Goal: Information Seeking & Learning: Learn about a topic

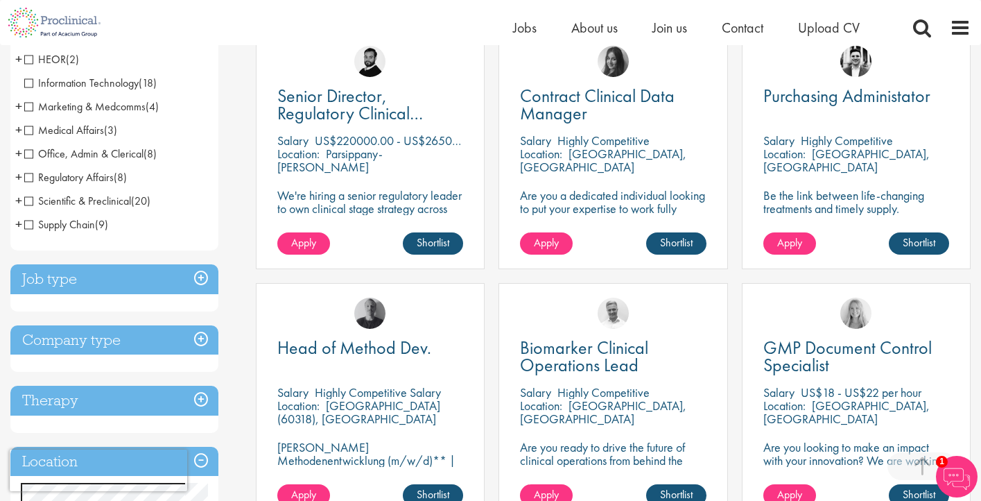
scroll to position [292, 0]
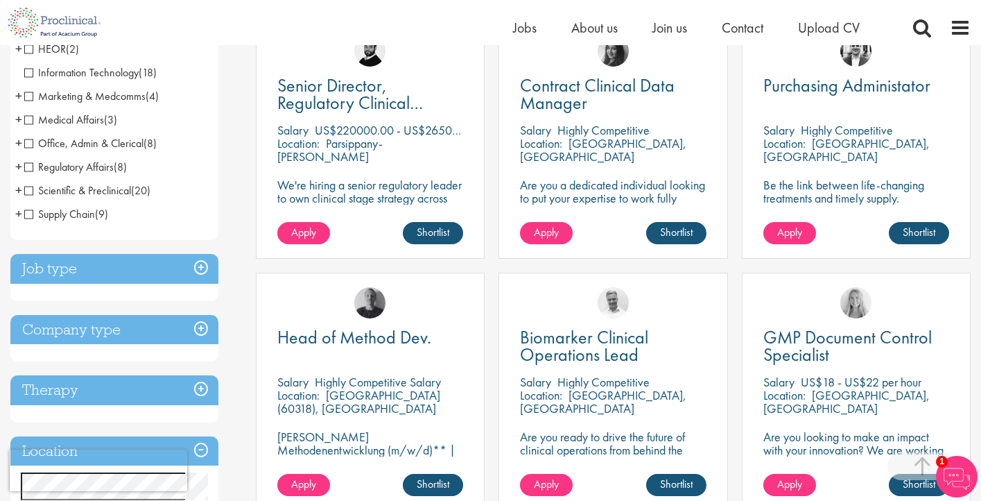
click at [200, 266] on h3 "Job type" at bounding box center [114, 269] width 208 height 30
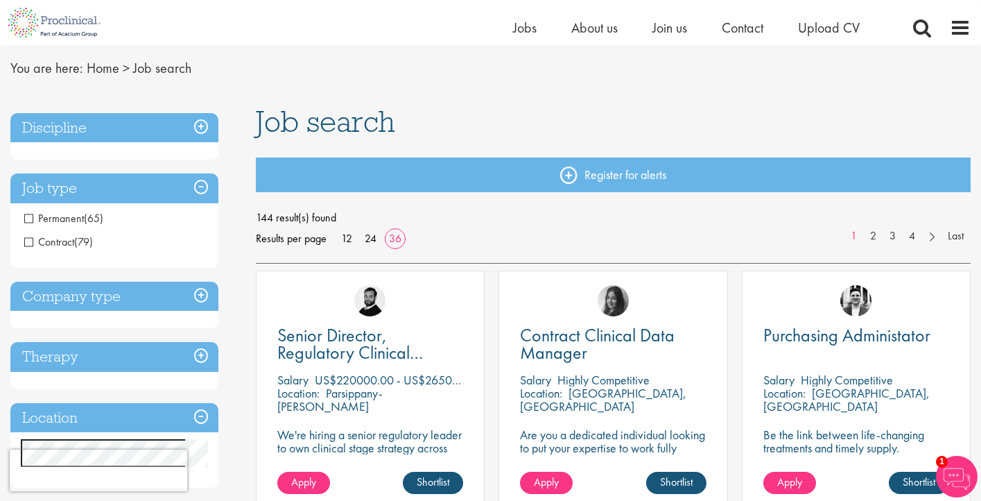
scroll to position [0, 0]
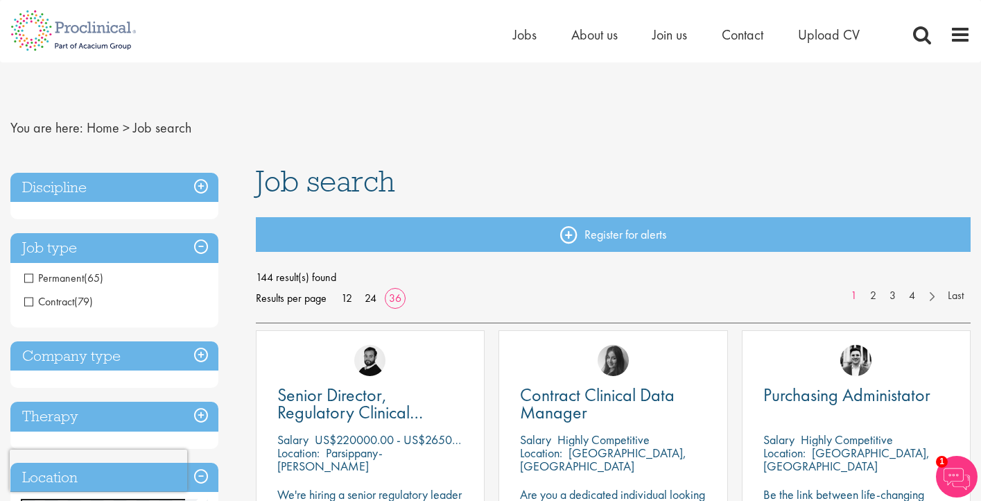
click at [201, 184] on h3 "Discipline" at bounding box center [114, 188] width 208 height 30
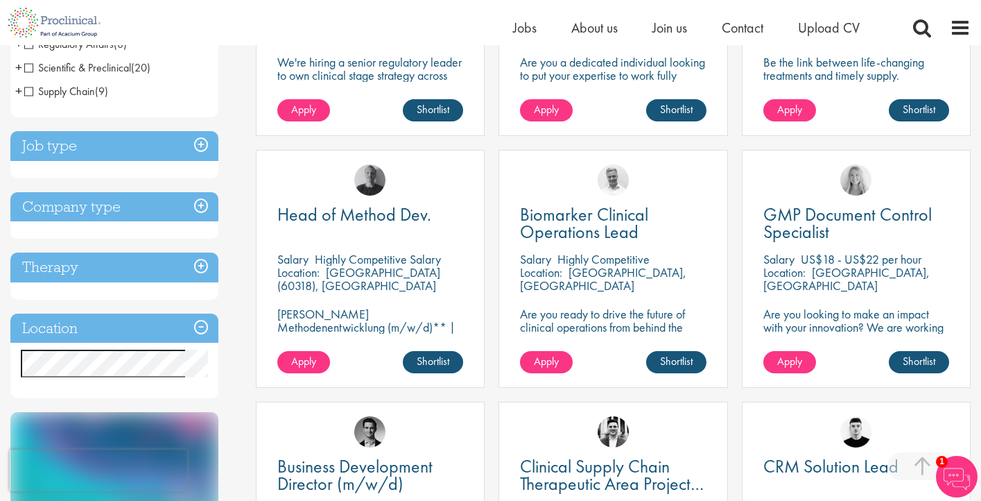
scroll to position [420, 0]
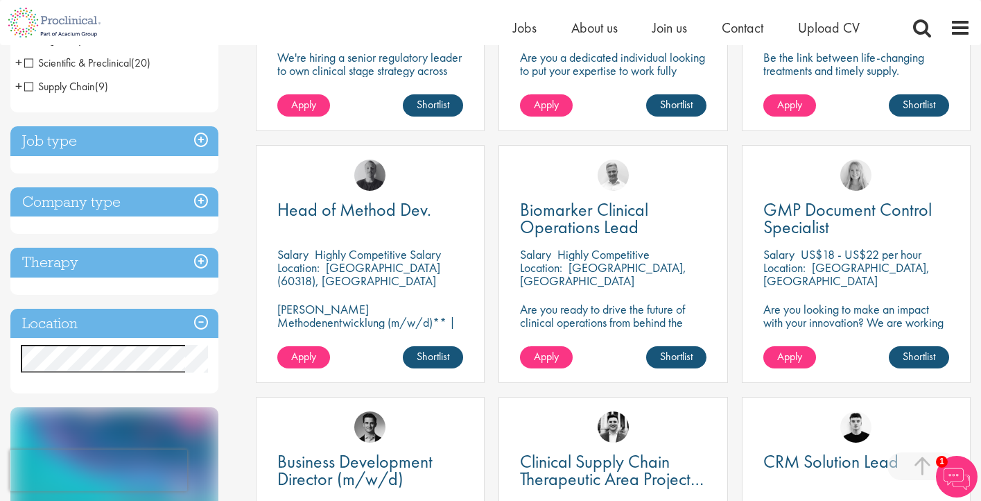
click at [203, 321] on h3 "Location" at bounding box center [114, 324] width 208 height 30
click at [199, 322] on h3 "Location" at bounding box center [114, 324] width 208 height 30
click at [166, 318] on h3 "Location" at bounding box center [114, 324] width 208 height 30
click at [193, 342] on div "Location Specified location Miles" at bounding box center [114, 351] width 208 height 85
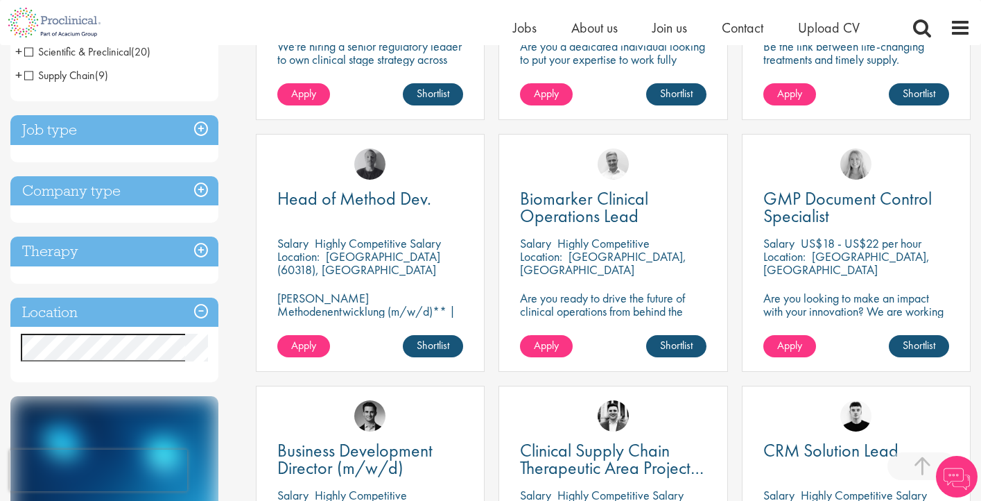
scroll to position [434, 0]
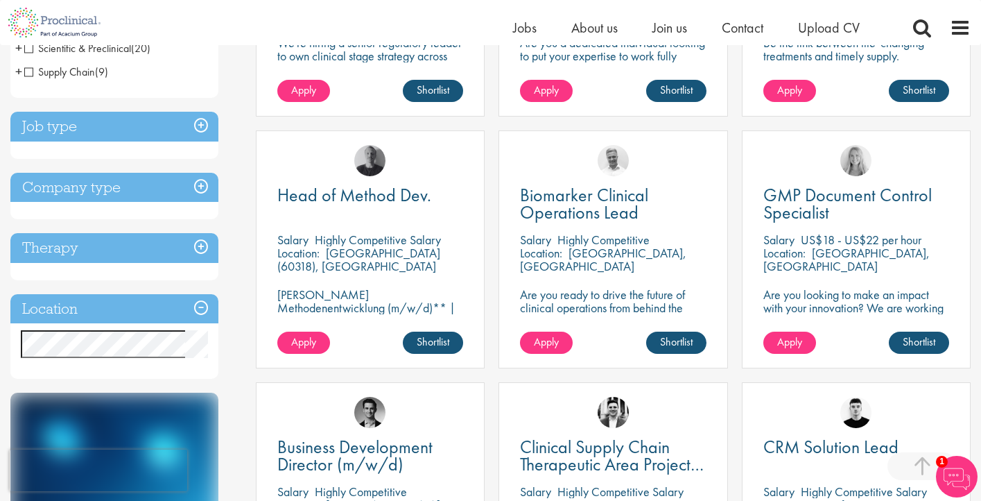
click at [203, 123] on h3 "Job type" at bounding box center [114, 127] width 208 height 30
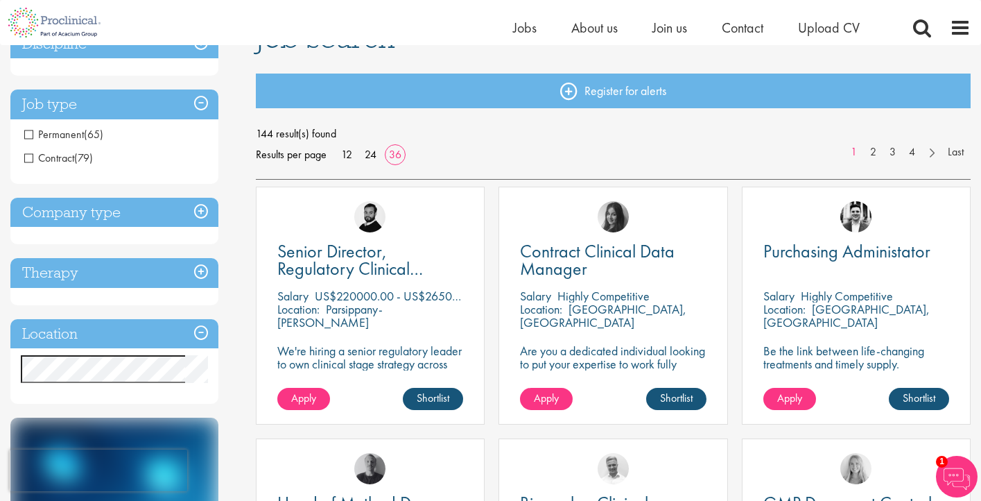
scroll to position [130, 0]
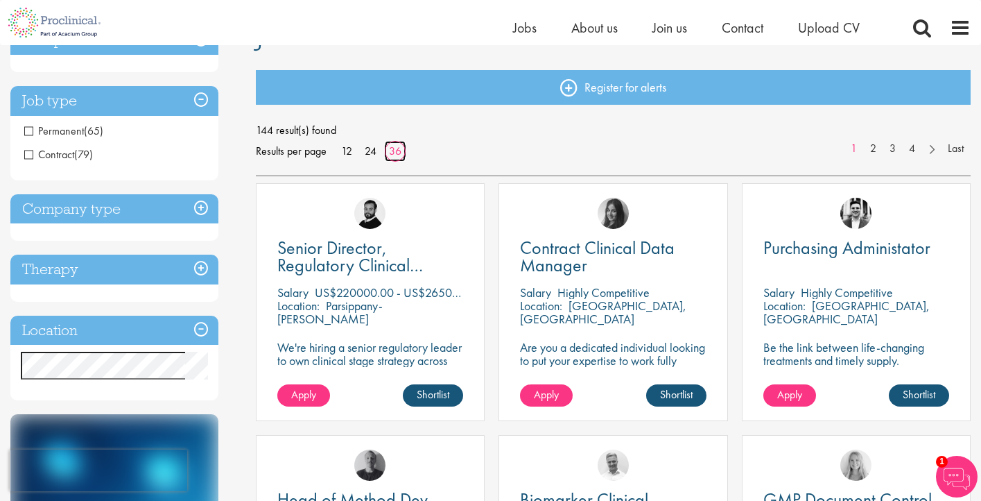
click at [393, 153] on link "36" at bounding box center [395, 151] width 22 height 15
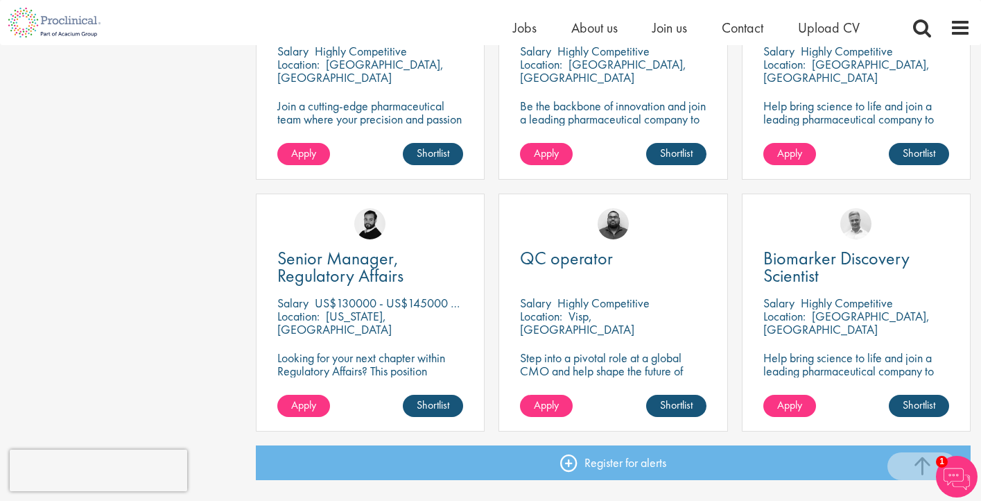
scroll to position [2893, 0]
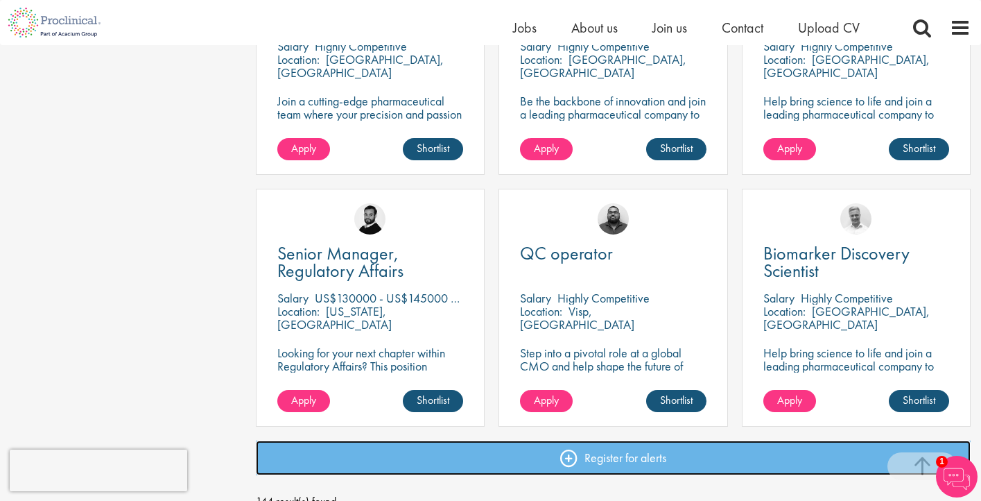
click at [359, 456] on link "Register for alerts" at bounding box center [613, 457] width 715 height 35
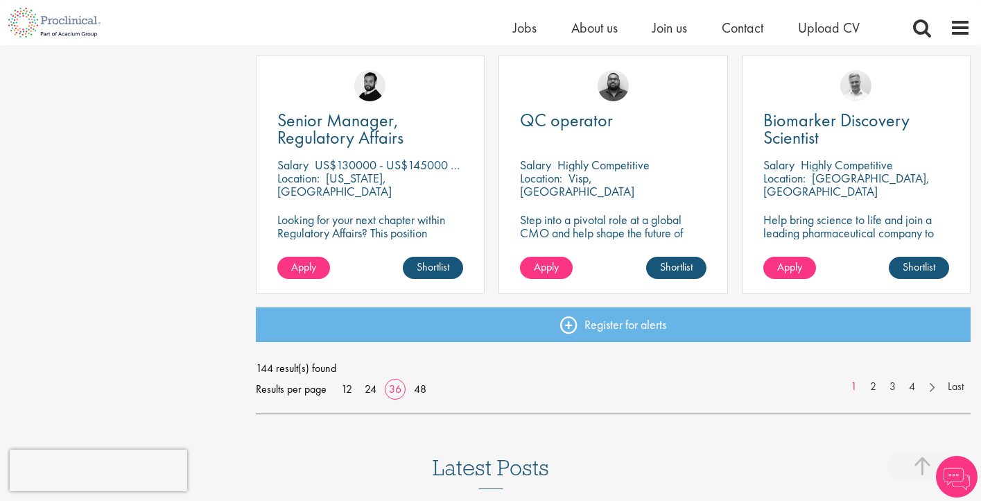
scroll to position [3030, 0]
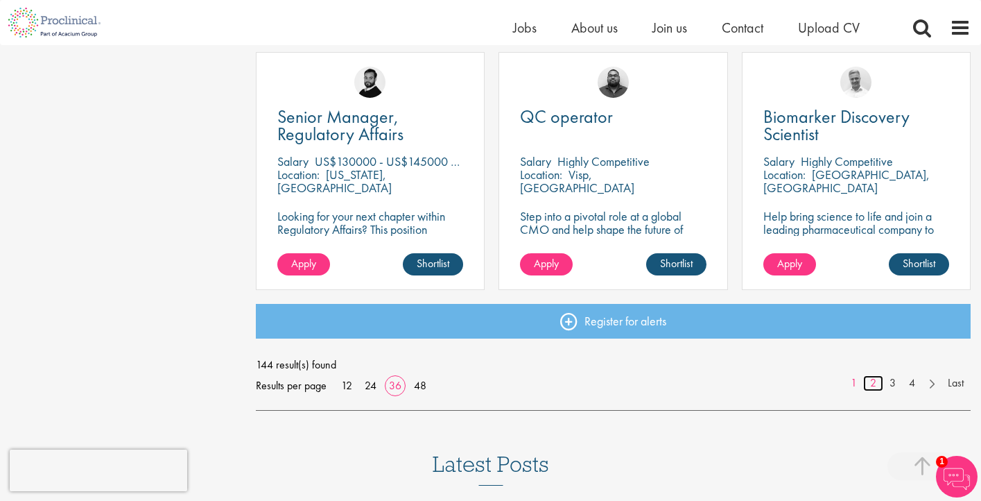
click at [872, 381] on link "2" at bounding box center [873, 383] width 20 height 16
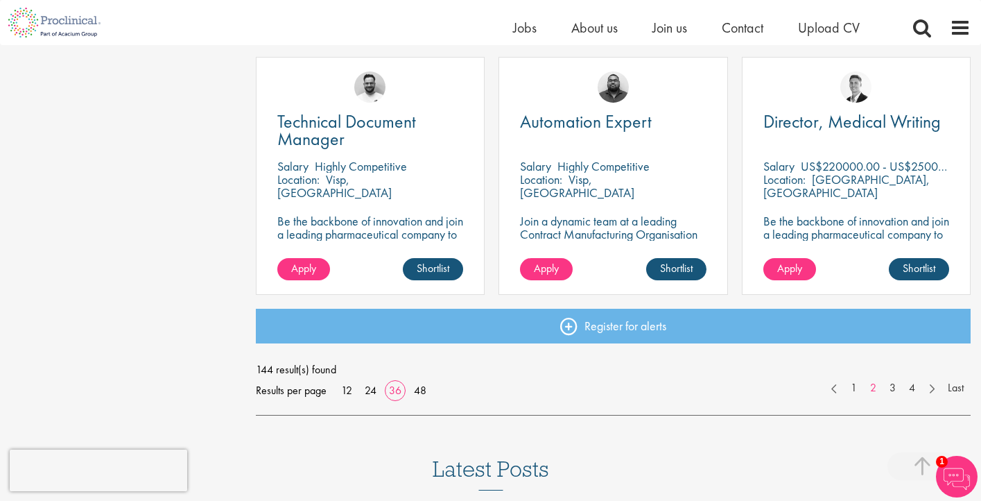
scroll to position [3026, 0]
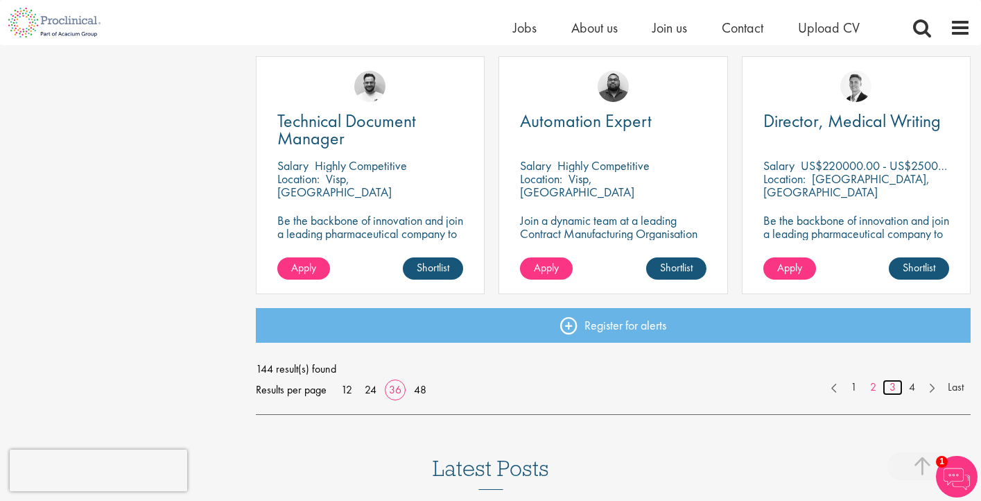
click at [893, 386] on link "3" at bounding box center [893, 387] width 20 height 16
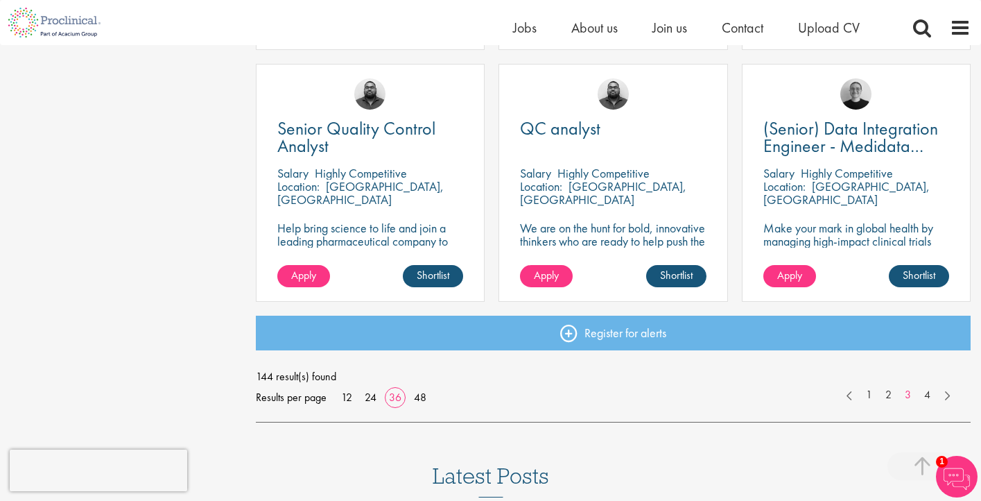
scroll to position [3022, 0]
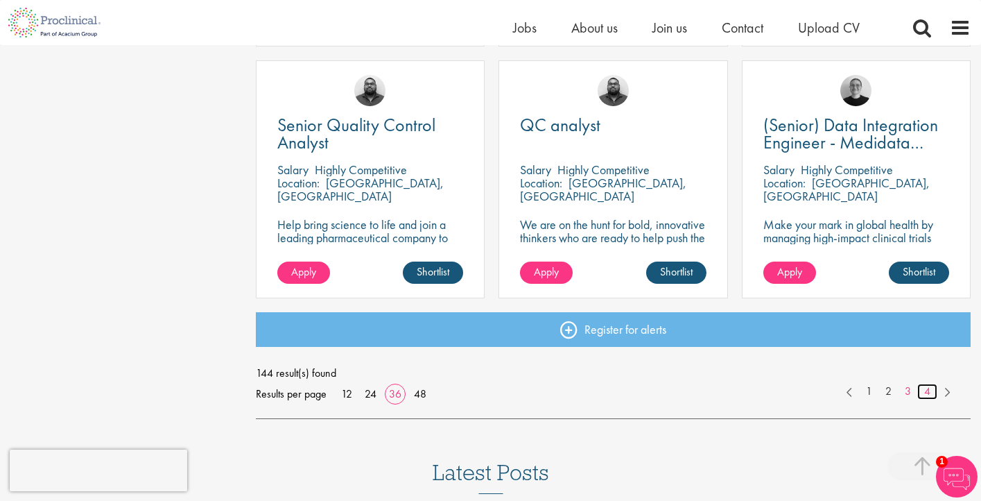
click at [929, 391] on link "4" at bounding box center [927, 391] width 20 height 16
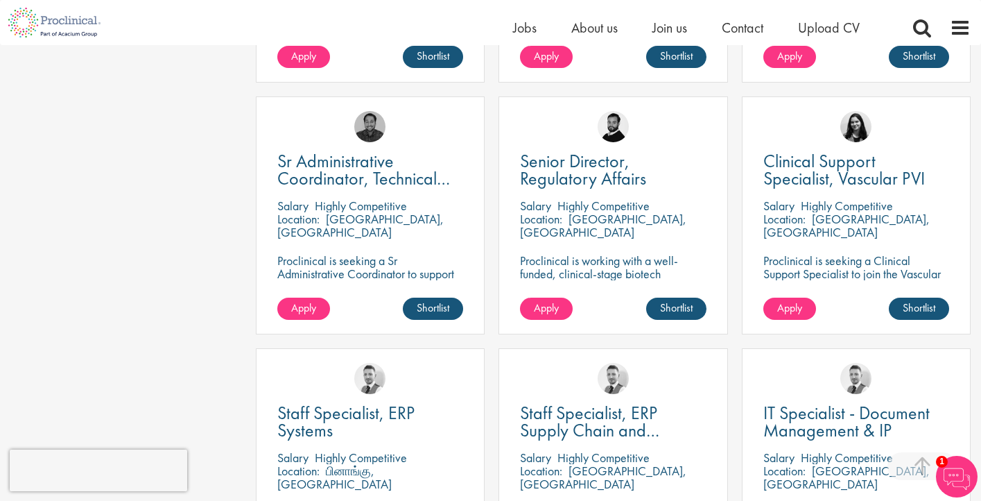
scroll to position [2715, 0]
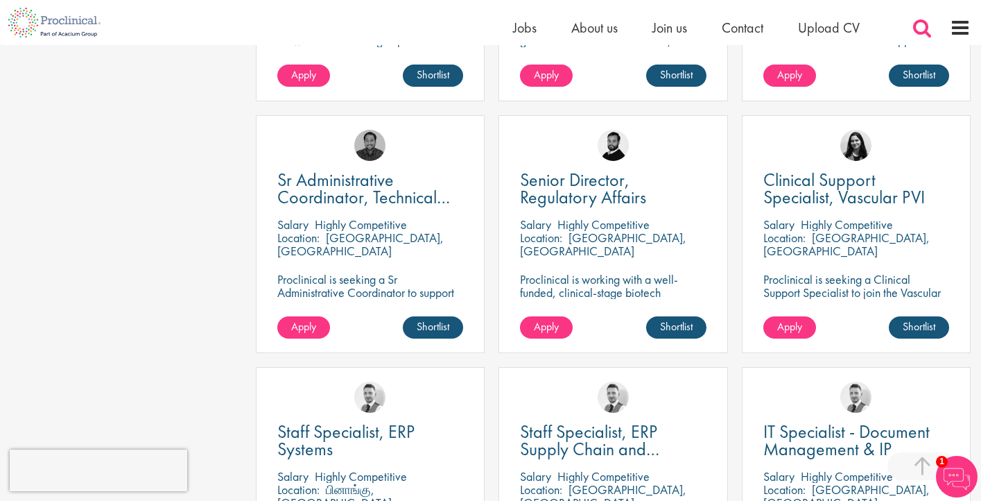
click at [920, 26] on span at bounding box center [922, 27] width 21 height 21
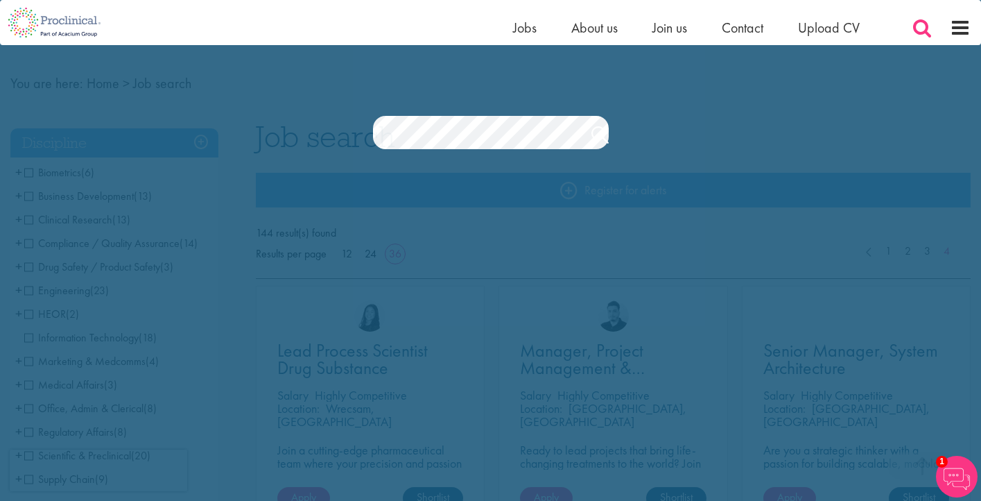
scroll to position [0, 0]
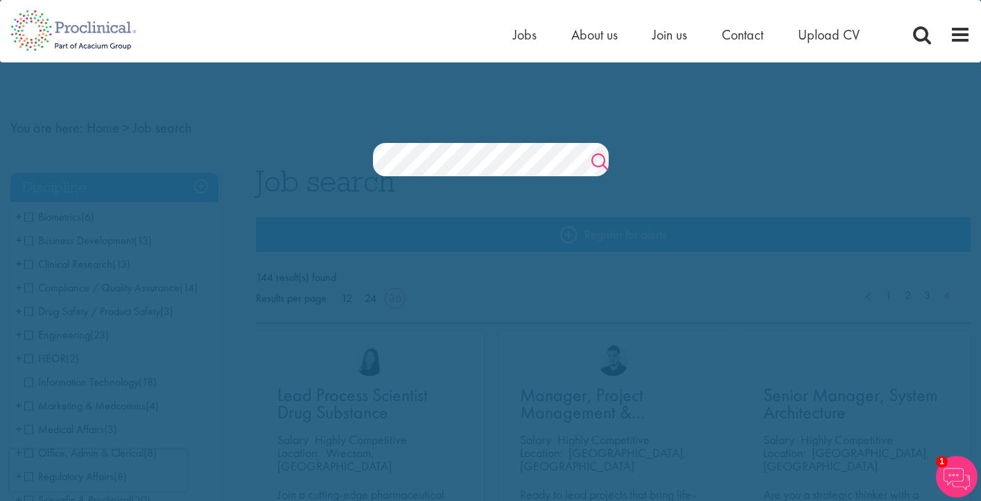
click at [597, 164] on link "Search" at bounding box center [600, 164] width 17 height 28
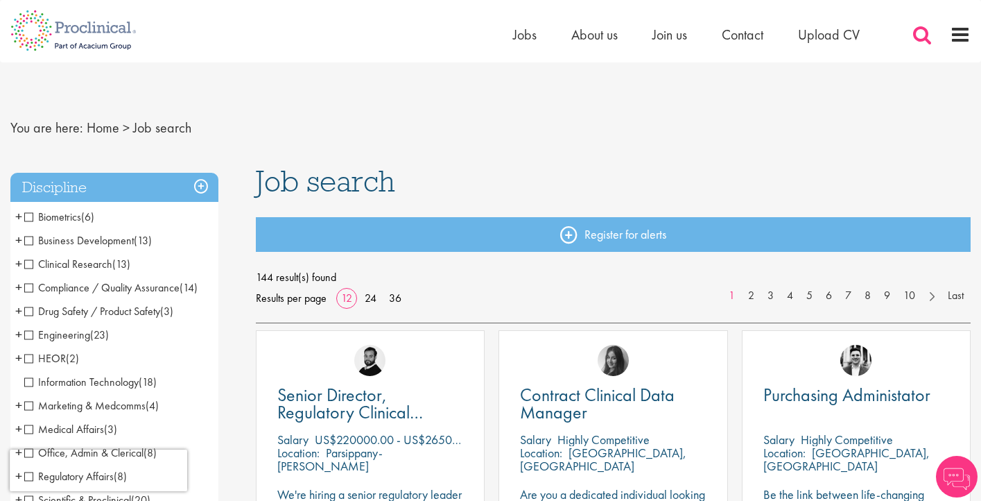
click at [915, 38] on span at bounding box center [922, 34] width 21 height 21
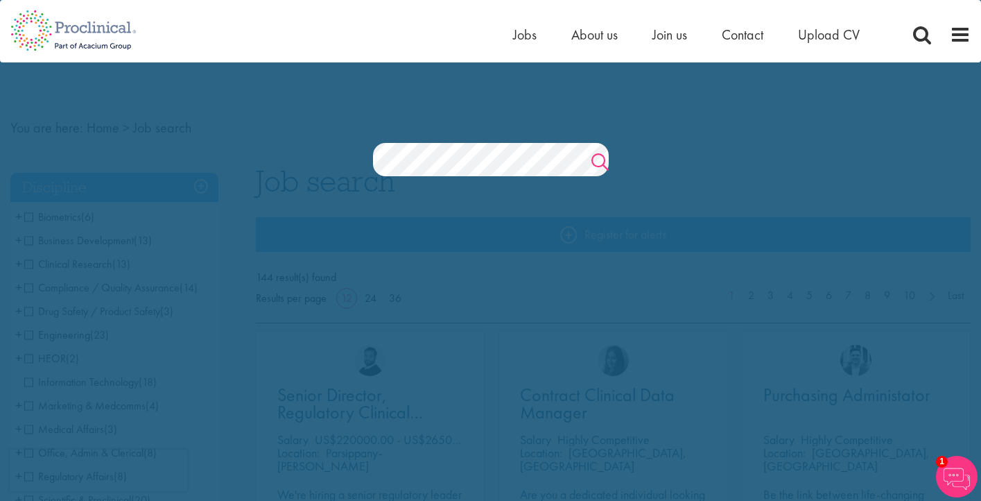
click at [596, 161] on link "Search" at bounding box center [600, 164] width 17 height 28
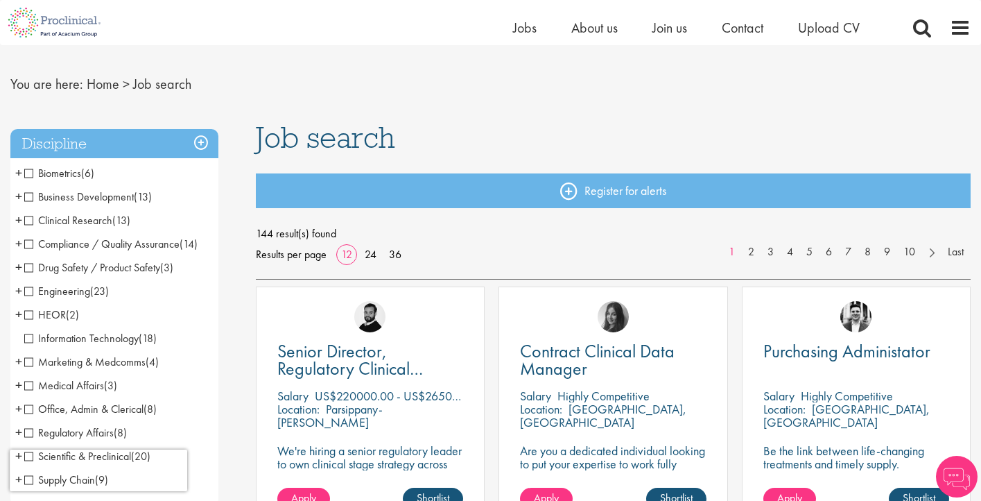
scroll to position [27, 0]
click at [153, 83] on span "Job search" at bounding box center [162, 83] width 58 height 18
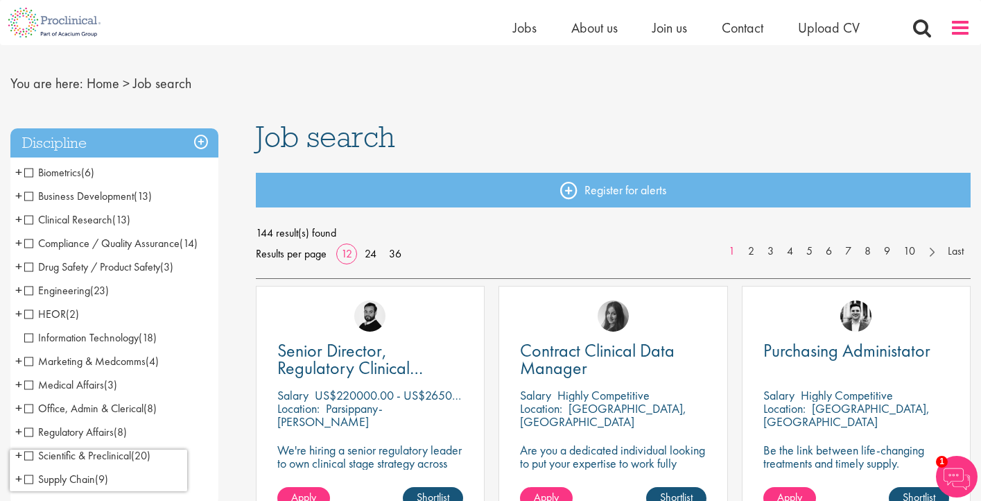
click at [964, 31] on span at bounding box center [960, 27] width 21 height 21
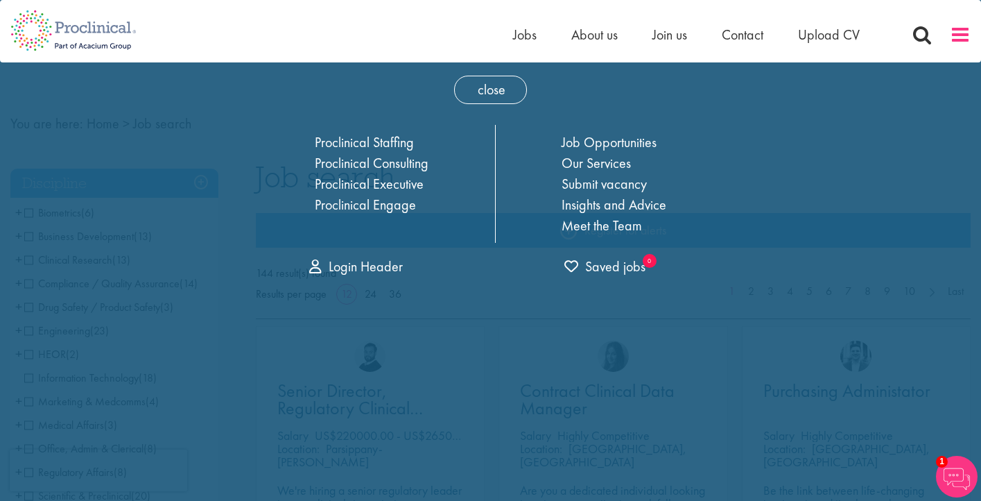
scroll to position [0, 0]
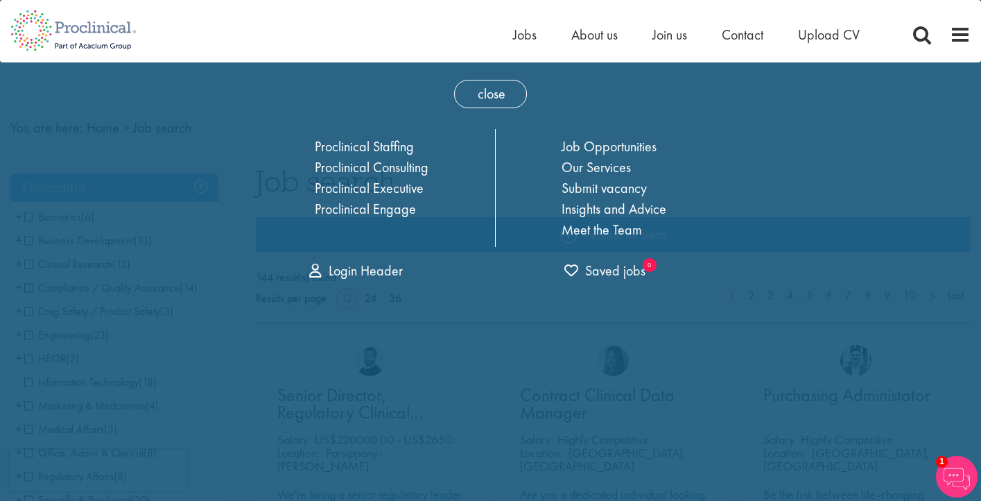
click at [491, 98] on span "close" at bounding box center [490, 94] width 73 height 28
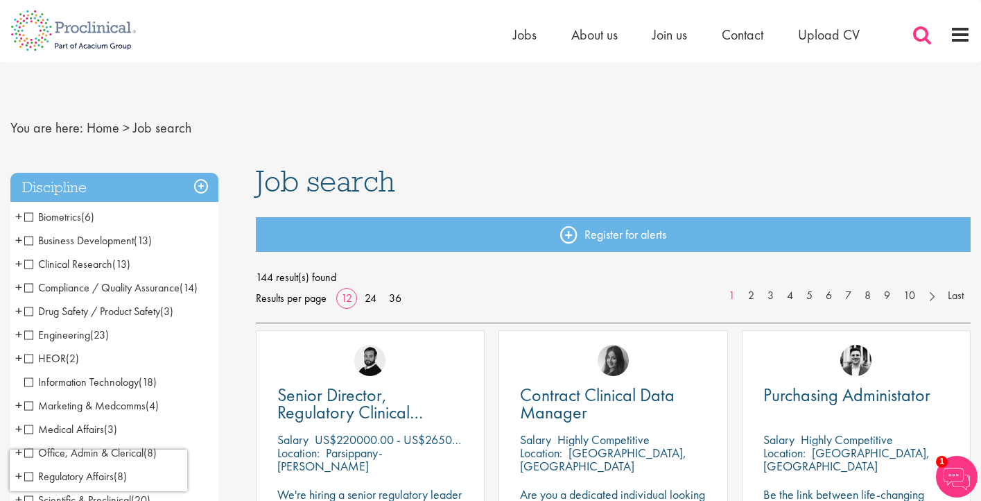
click at [923, 36] on span at bounding box center [922, 34] width 21 height 21
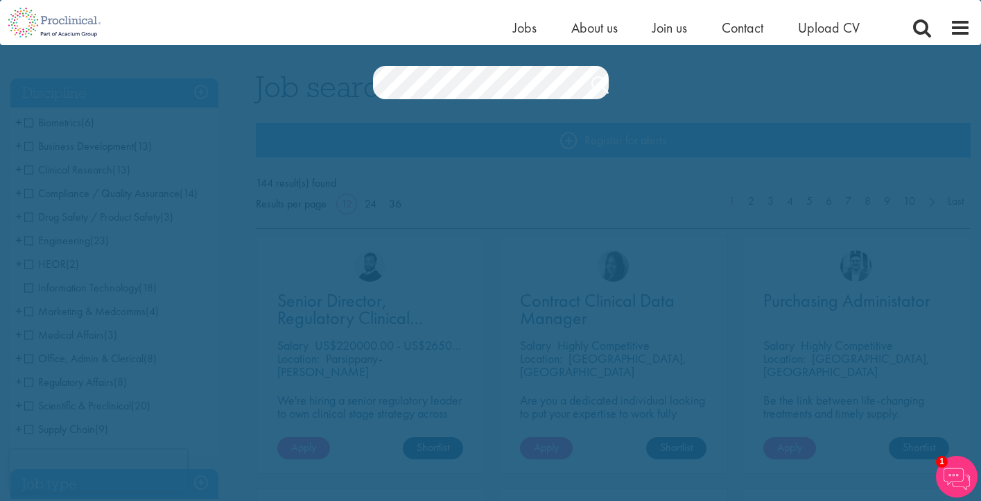
click at [350, 78] on section "Jobs Search" at bounding box center [490, 82] width 981 height 33
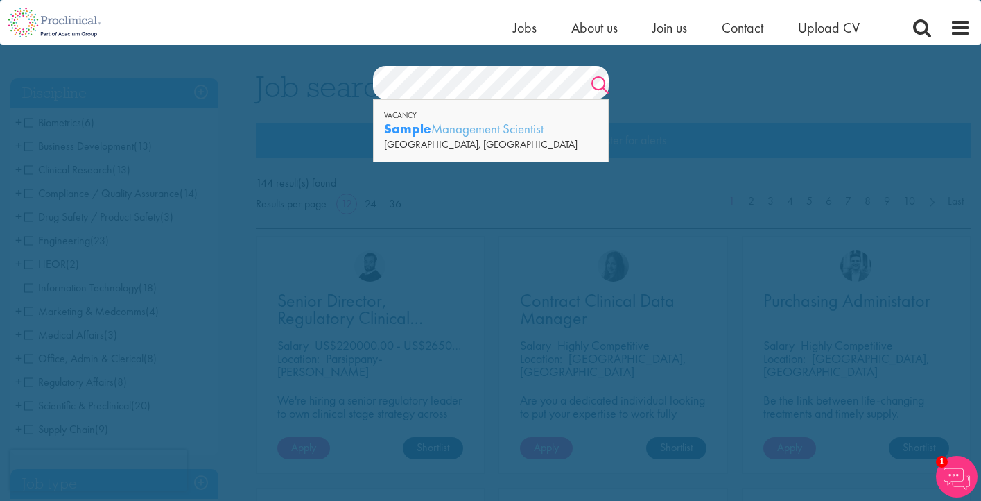
click at [599, 86] on link "Search" at bounding box center [600, 87] width 17 height 28
